Goal: Find specific page/section: Find specific page/section

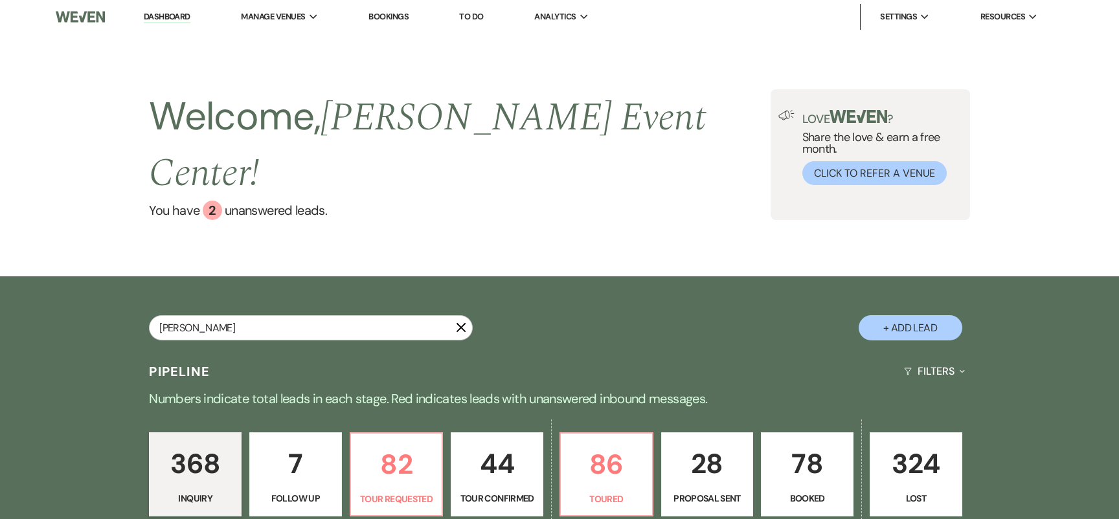
type input "[PERSON_NAME]"
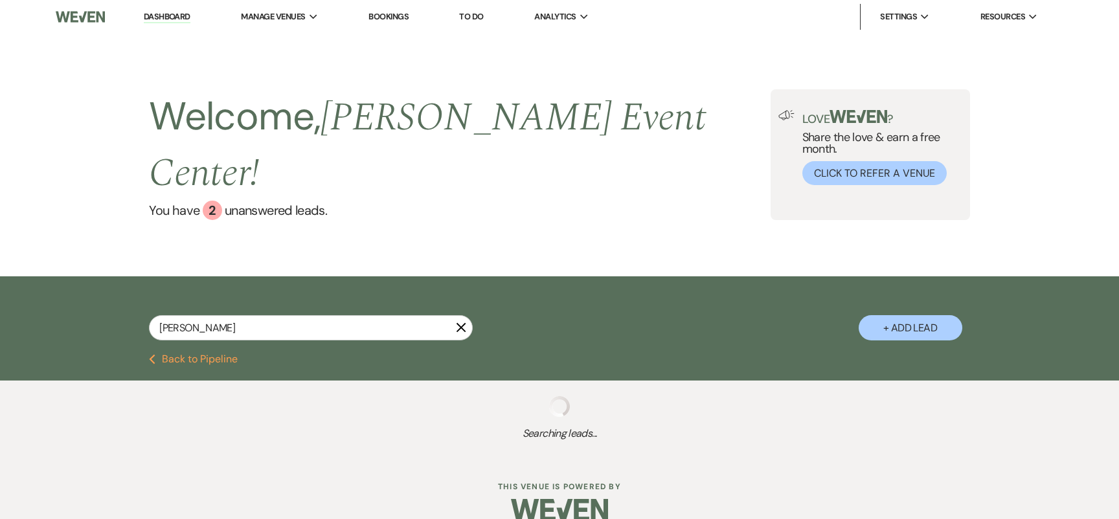
select select "8"
select select "11"
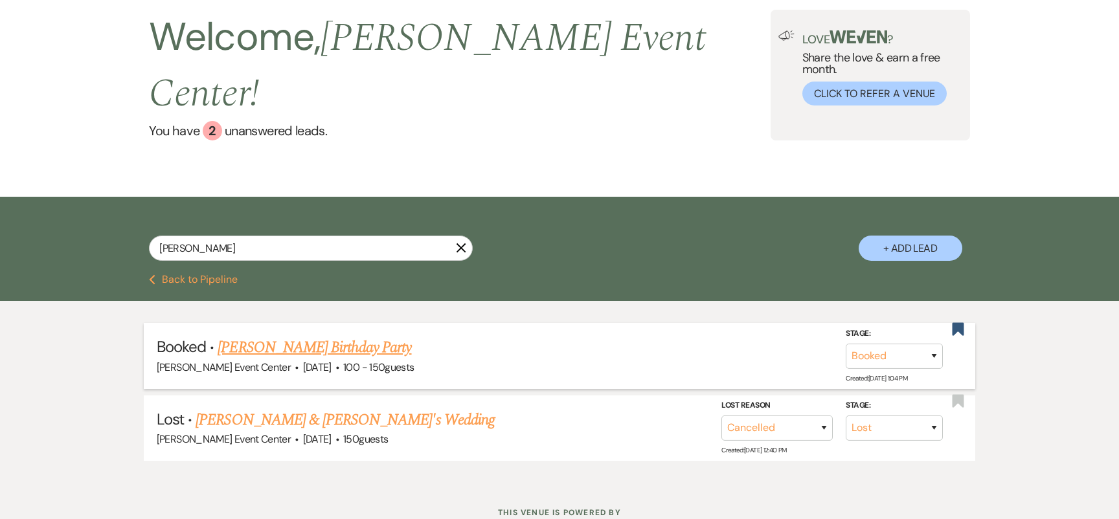
scroll to position [78, 0]
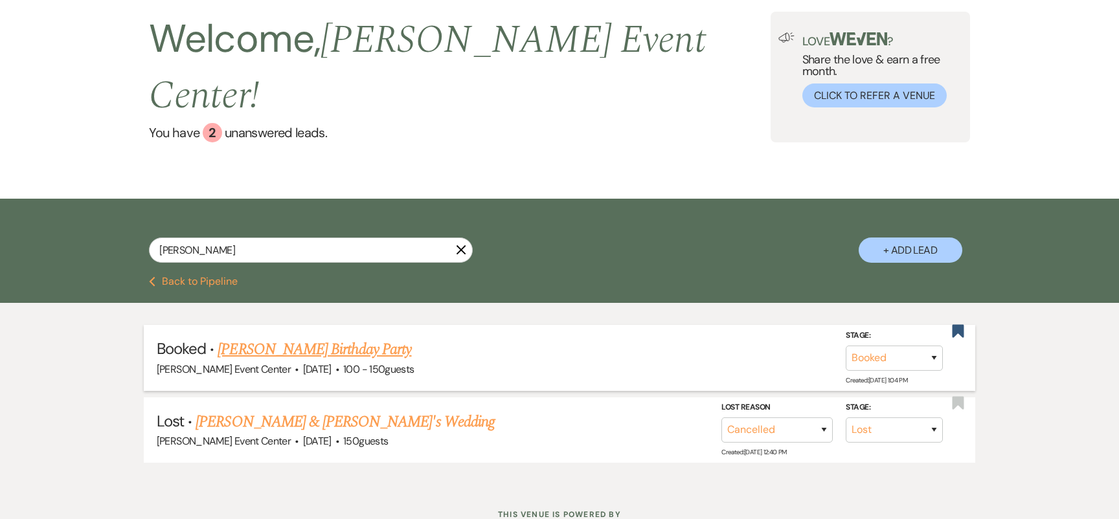
type input "[PERSON_NAME]"
click at [304, 338] on link "[PERSON_NAME] Birthday Party" at bounding box center [315, 349] width 194 height 23
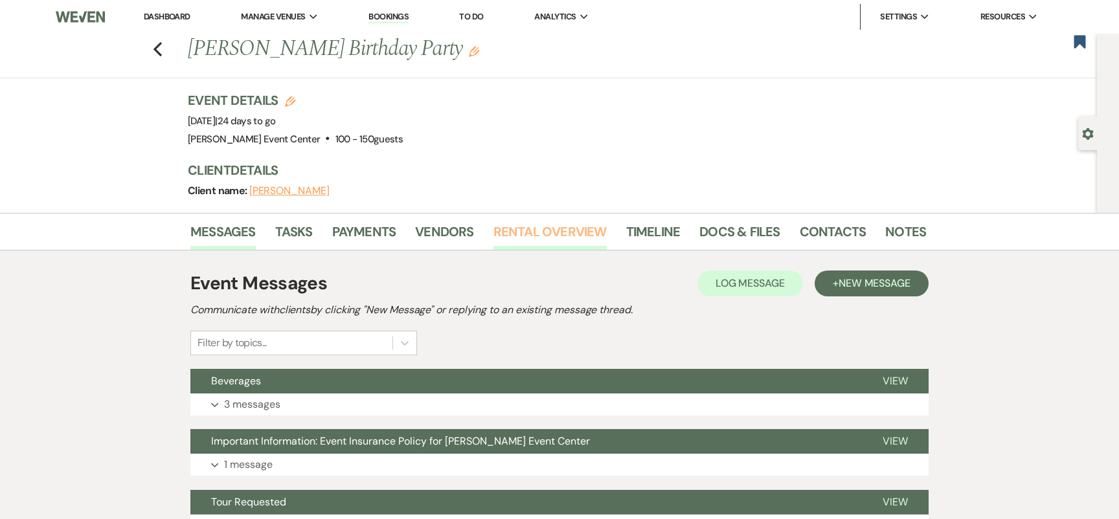
click at [562, 238] on link "Rental Overview" at bounding box center [549, 235] width 113 height 28
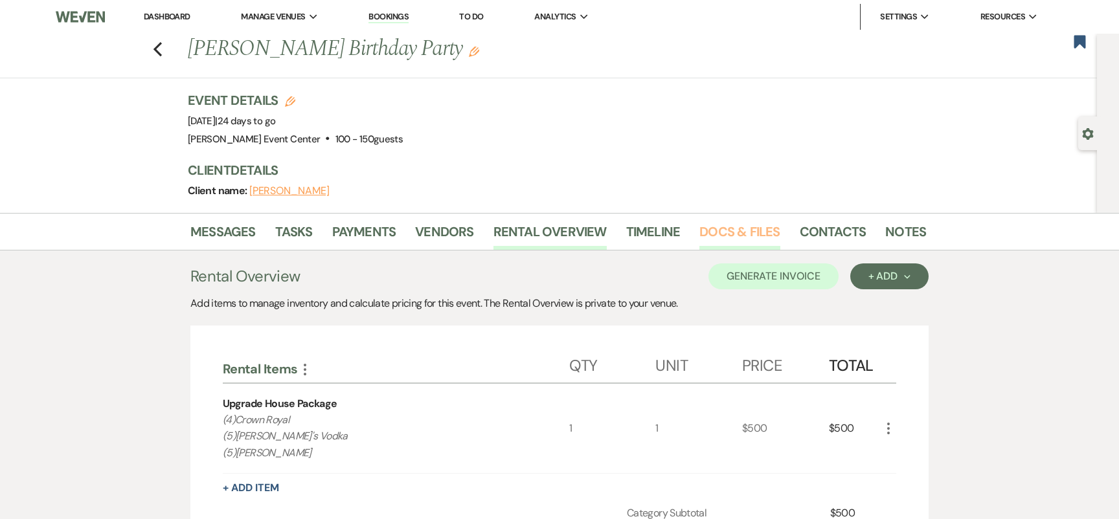
click at [728, 234] on link "Docs & Files" at bounding box center [739, 235] width 80 height 28
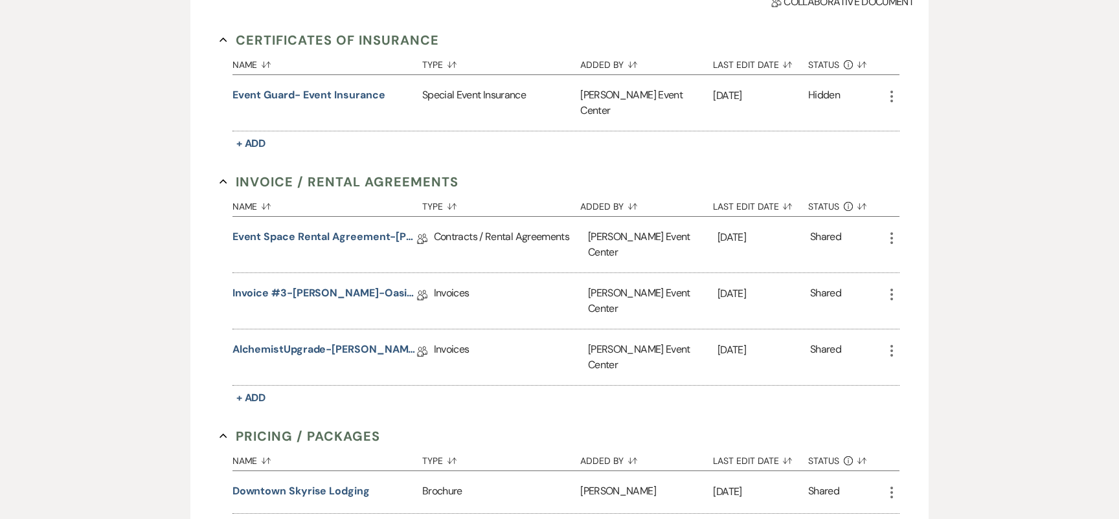
scroll to position [365, 0]
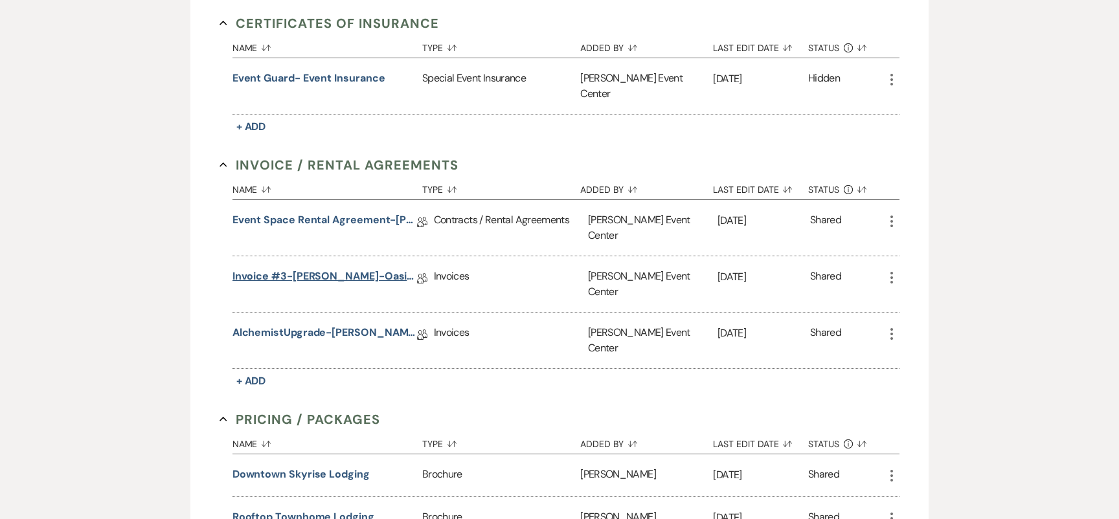
click at [292, 269] on link "Invoice #3-[PERSON_NAME]-Oasis-9.12.25" at bounding box center [324, 279] width 185 height 20
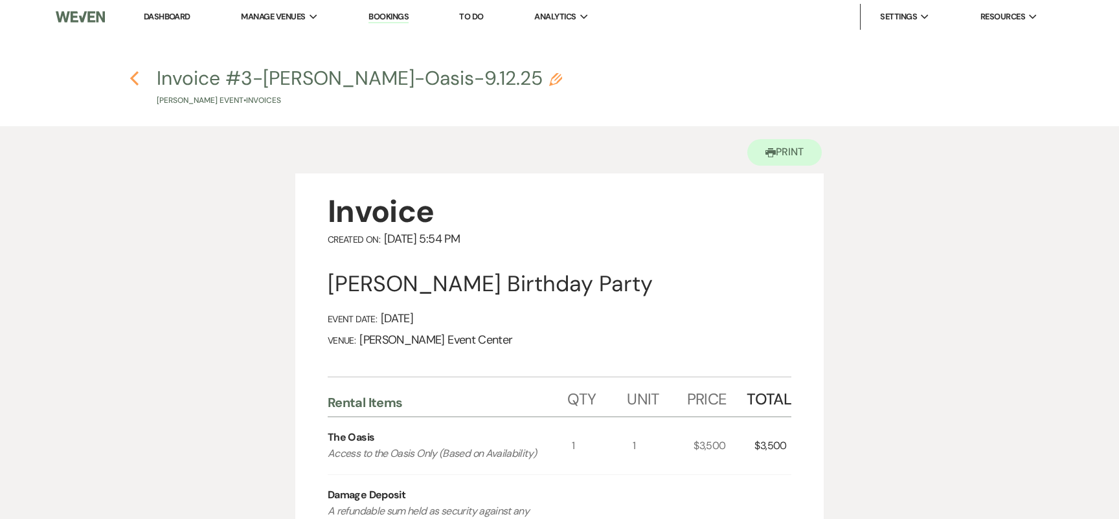
click at [137, 79] on icon "Previous" at bounding box center [135, 79] width 10 height 16
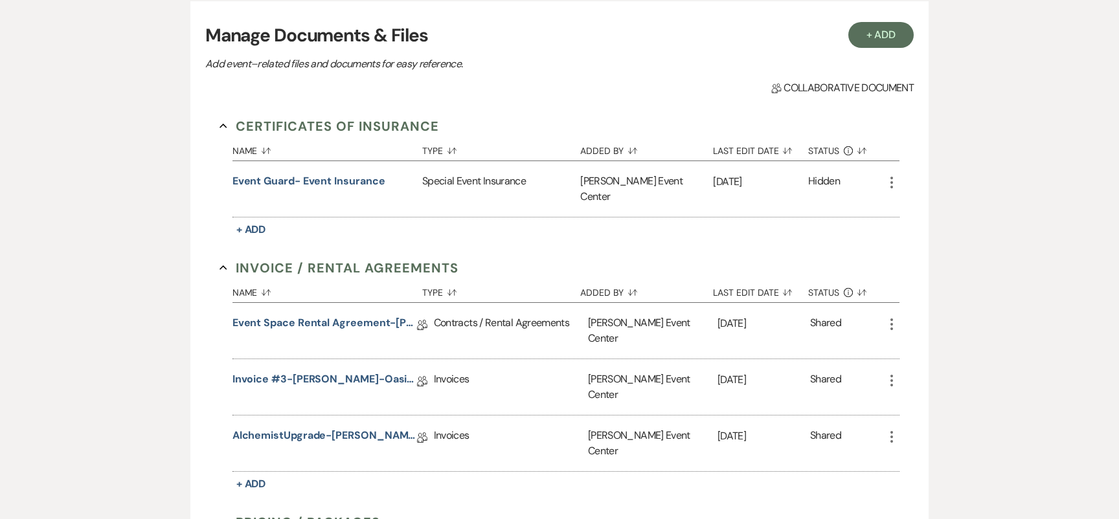
scroll to position [387, 0]
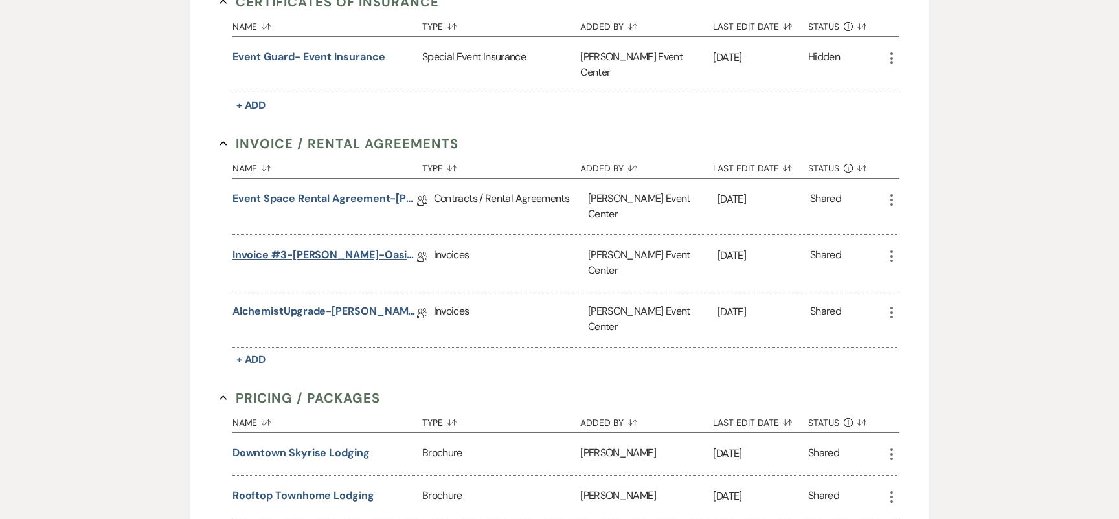
click at [289, 247] on link "Invoice #3-[PERSON_NAME]-Oasis-9.12.25" at bounding box center [324, 257] width 185 height 20
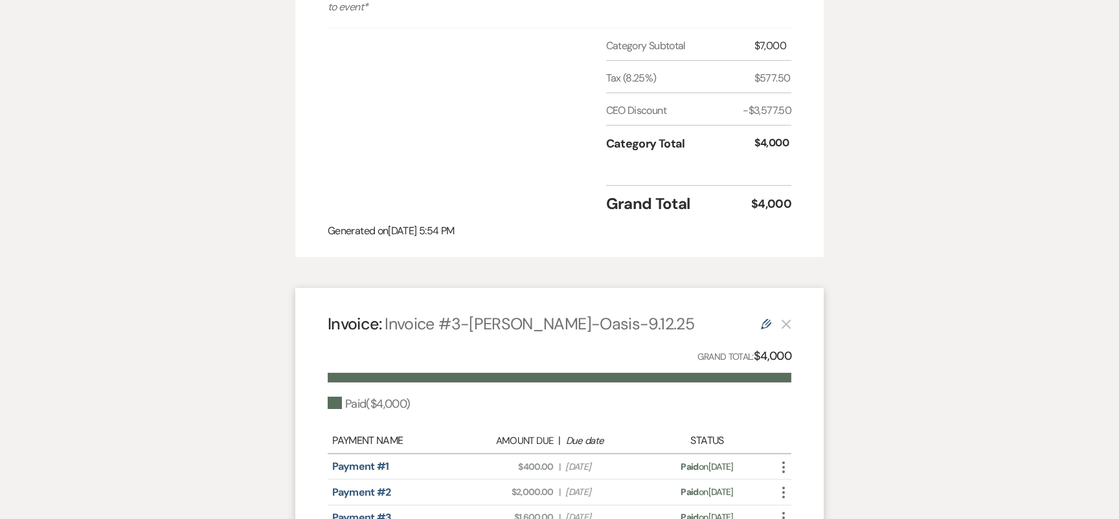
scroll to position [700, 0]
